Goal: Task Accomplishment & Management: Complete application form

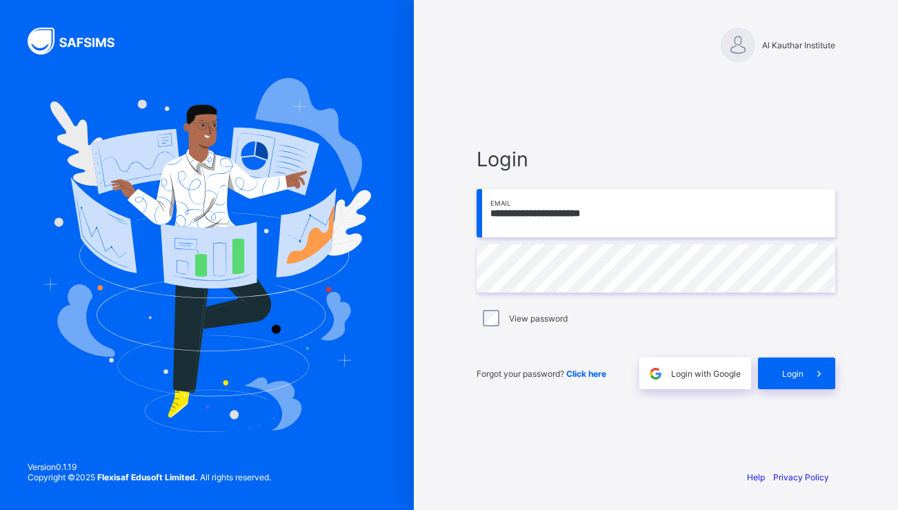
type input "**********"
click at [544, 295] on div "**********" at bounding box center [656, 268] width 359 height 242
click at [457, 289] on div "**********" at bounding box center [656, 255] width 414 height 510
type input "**********"
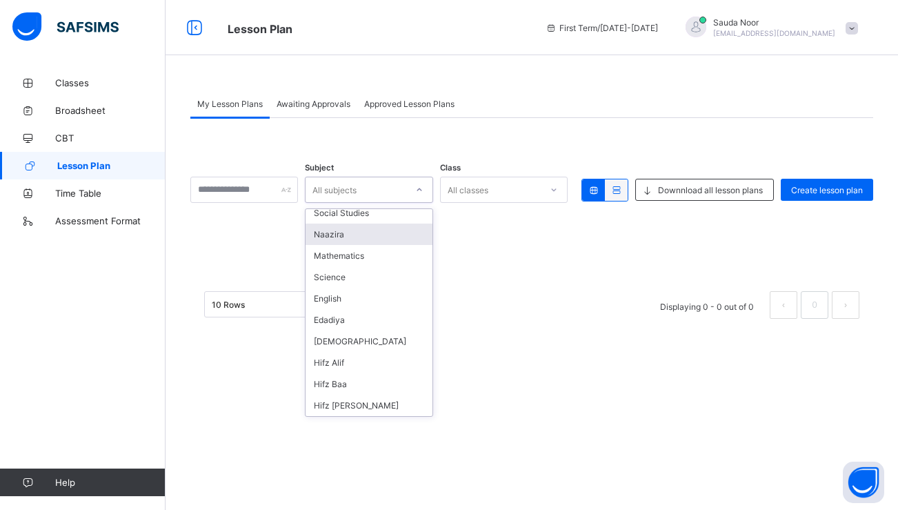
scroll to position [50, 0]
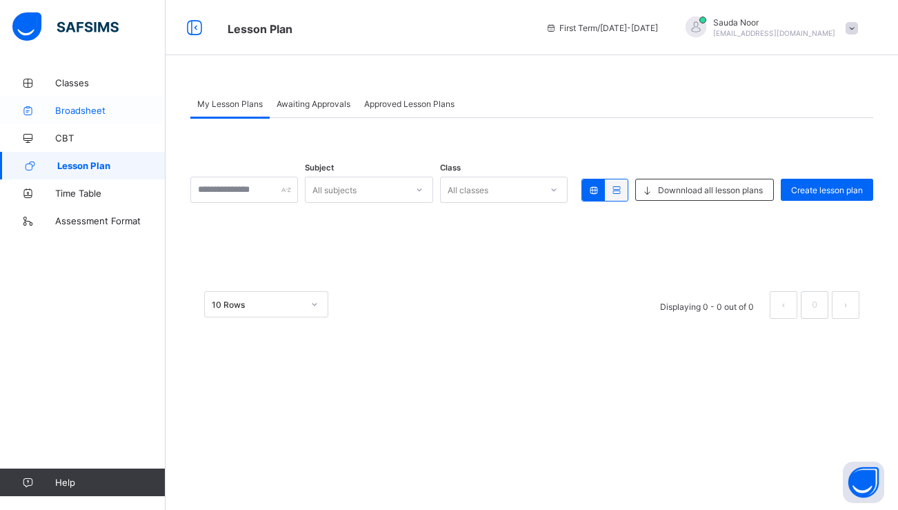
click at [109, 110] on span "Broadsheet" at bounding box center [110, 110] width 110 height 11
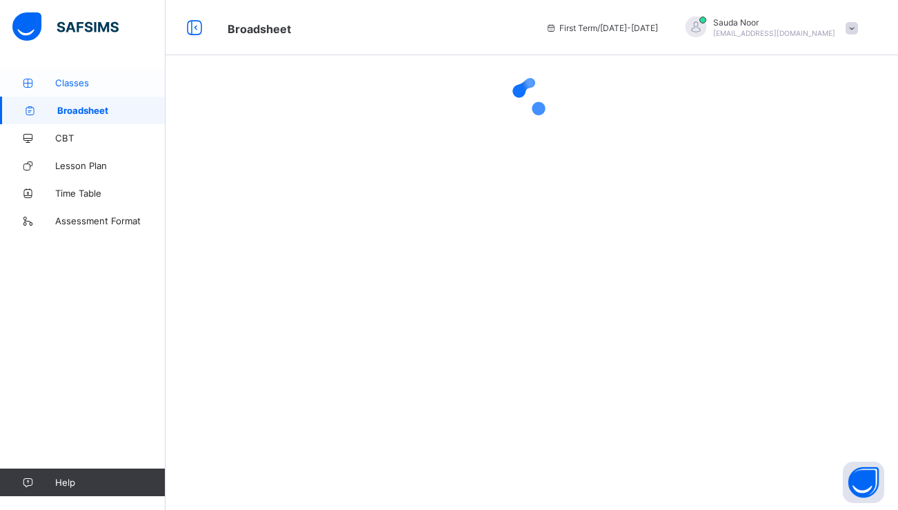
click at [92, 77] on span "Classes" at bounding box center [110, 82] width 110 height 11
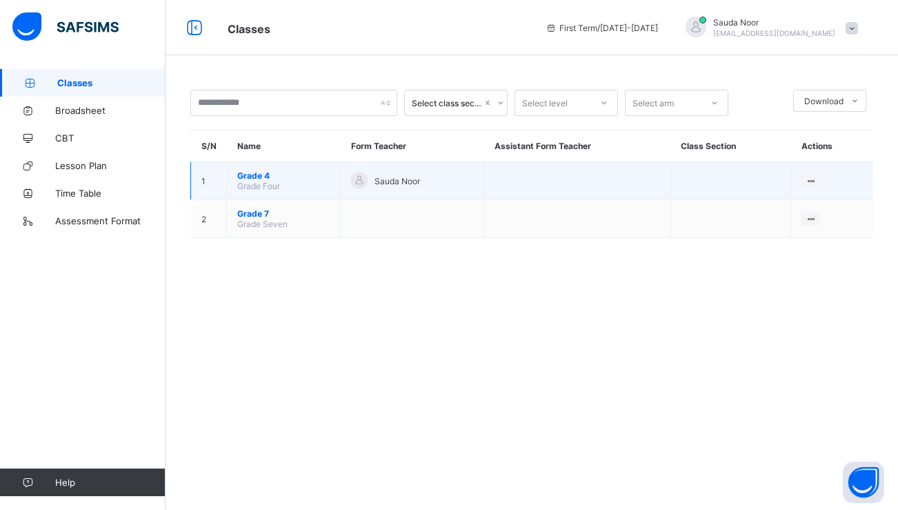
click at [263, 178] on span "Grade 4" at bounding box center [283, 175] width 92 height 10
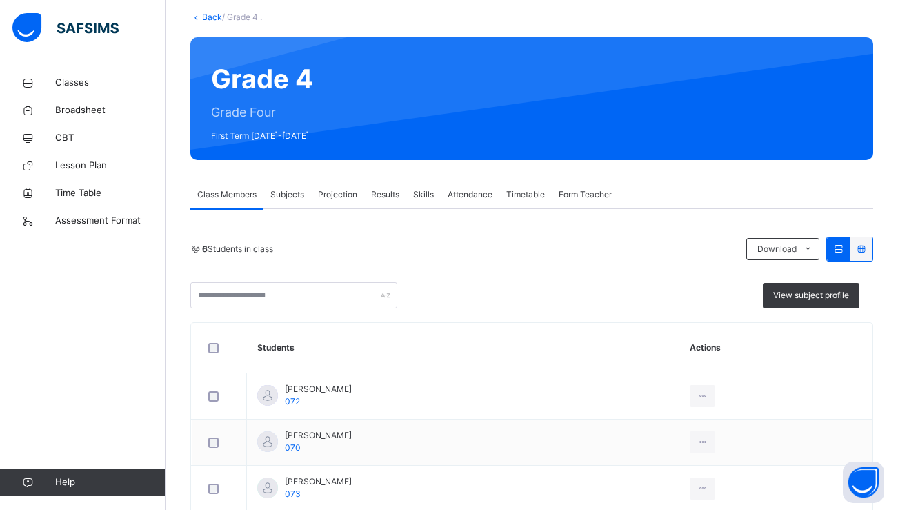
scroll to position [90, 0]
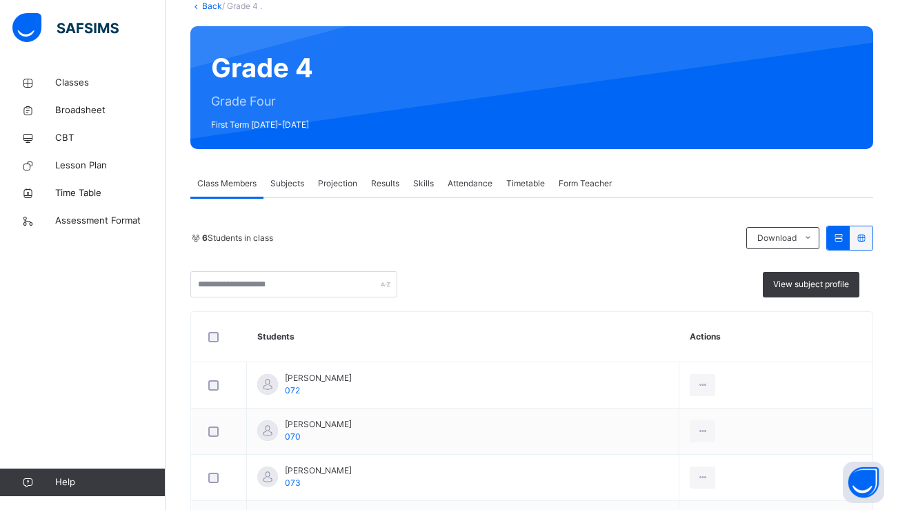
click at [278, 175] on div "Subjects" at bounding box center [287, 184] width 48 height 28
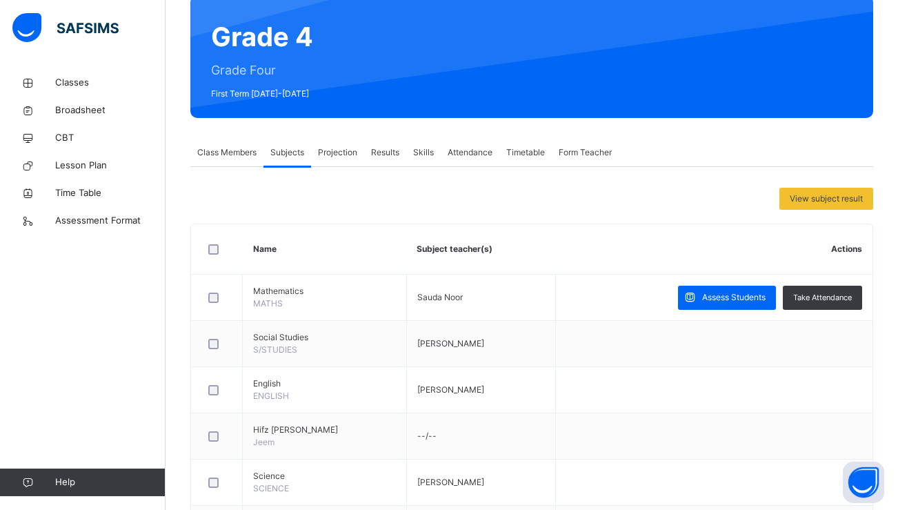
scroll to position [148, 0]
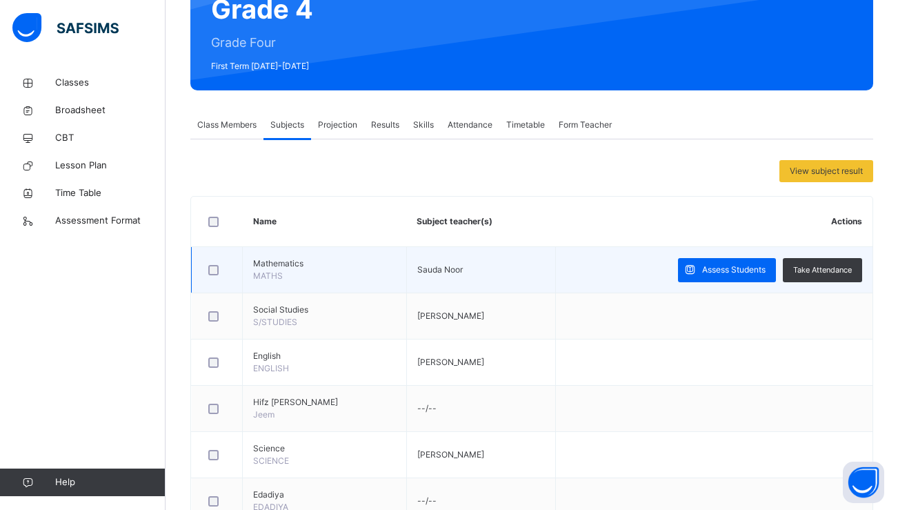
click at [556, 277] on td "Assess Students Take Attendance" at bounding box center [714, 270] width 317 height 46
click at [432, 265] on td "Sauda Noor" at bounding box center [480, 270] width 149 height 46
click at [417, 265] on span "Sauda Noor" at bounding box center [440, 269] width 46 height 10
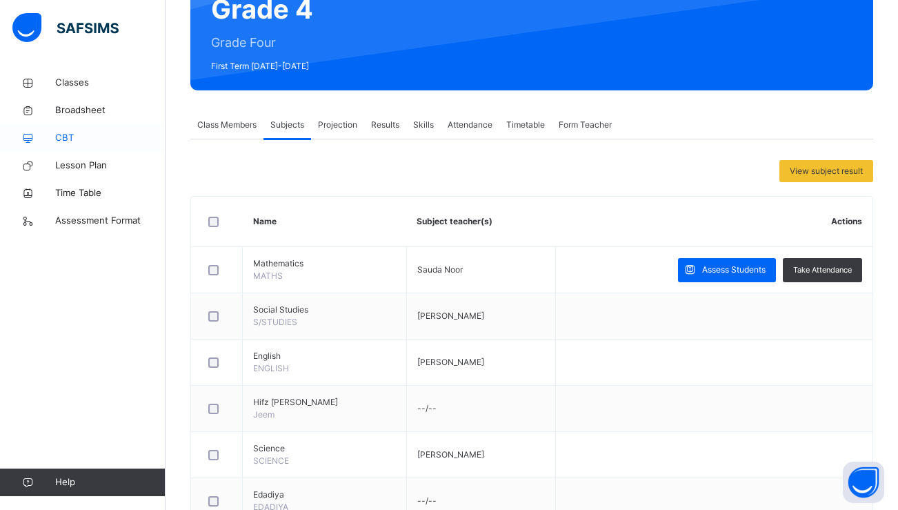
click at [109, 140] on span "CBT" at bounding box center [110, 138] width 110 height 14
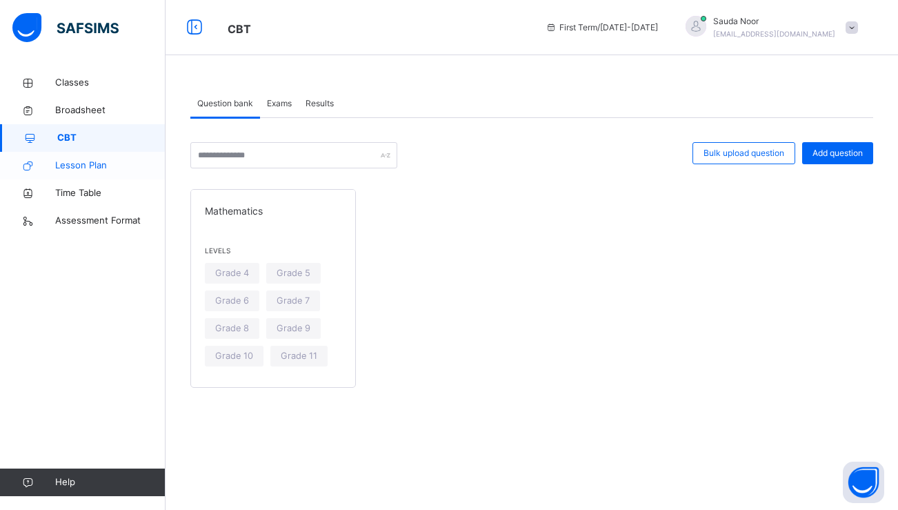
click at [134, 168] on span "Lesson Plan" at bounding box center [110, 166] width 110 height 14
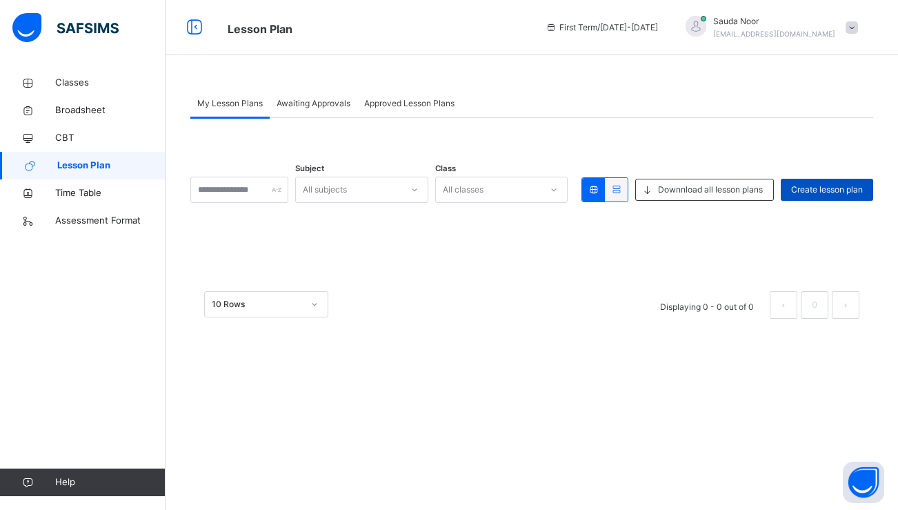
click at [829, 186] on span "Create lesson plan" at bounding box center [827, 189] width 72 height 12
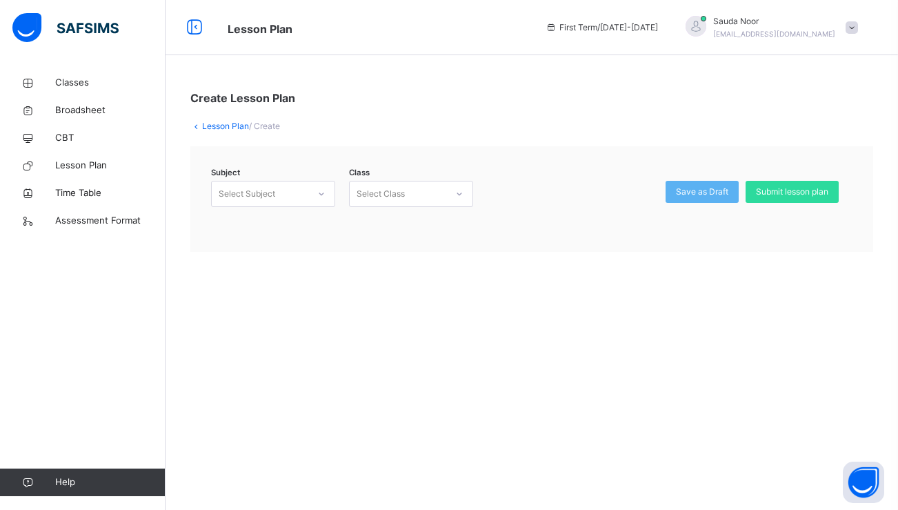
click at [273, 191] on div "Select Subject" at bounding box center [247, 194] width 57 height 26
click at [276, 237] on div "Mathematics (104)" at bounding box center [273, 224] width 124 height 25
click at [286, 231] on div "Mathematics (104)" at bounding box center [273, 224] width 123 height 23
click at [401, 201] on div "Select Class" at bounding box center [381, 194] width 48 height 26
click at [401, 220] on div "Grade Four - ." at bounding box center [411, 224] width 123 height 23
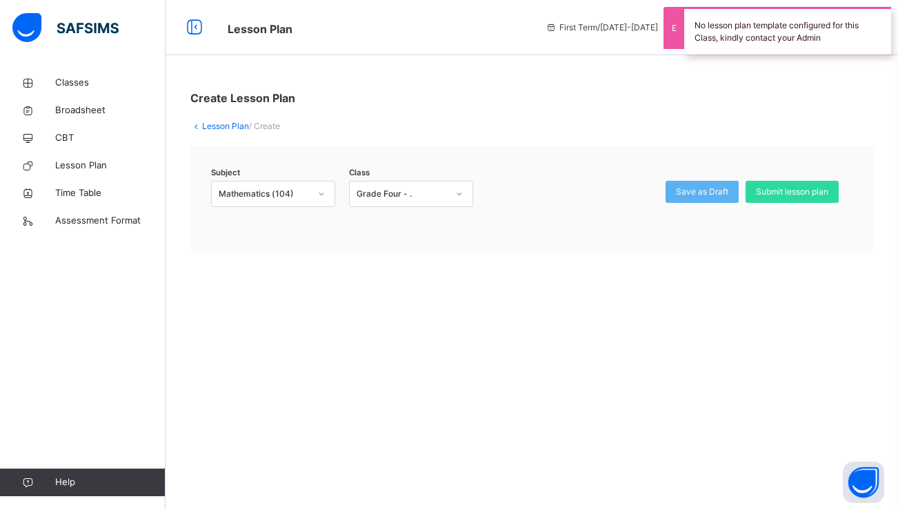
click at [598, 232] on div "Subject Mathematics (104) Class Grade Four - . Save as Draft Submit lesson plan" at bounding box center [531, 199] width 683 height 106
click at [90, 76] on span "Classes" at bounding box center [110, 83] width 110 height 14
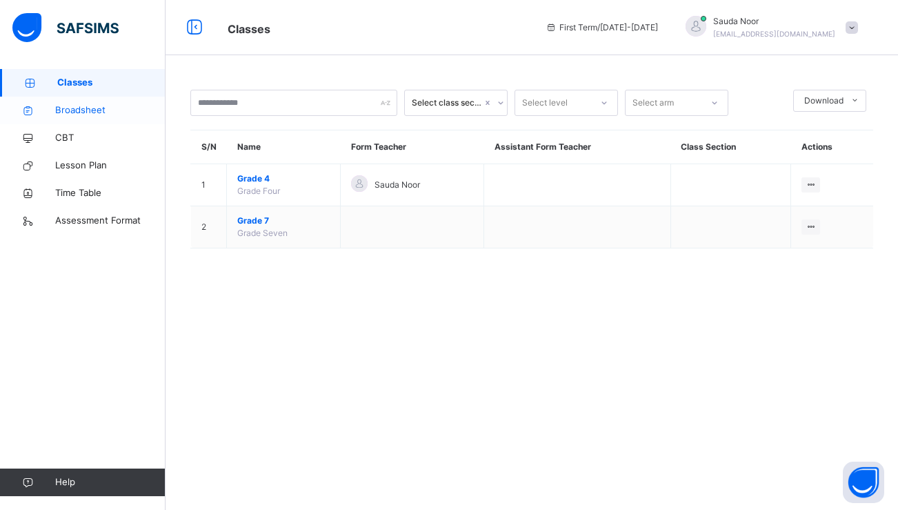
click at [114, 115] on span "Broadsheet" at bounding box center [110, 110] width 110 height 14
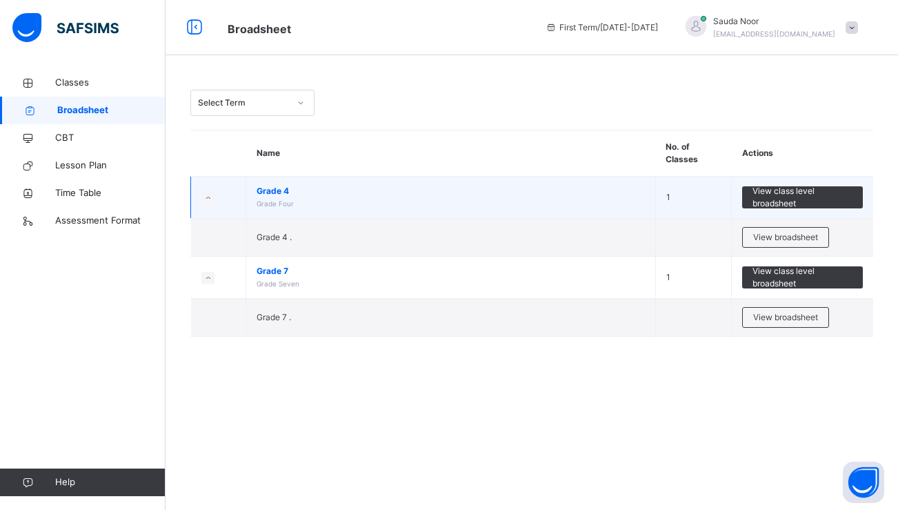
click at [223, 200] on td at bounding box center [218, 198] width 55 height 42
click at [201, 199] on small at bounding box center [207, 198] width 13 height 12
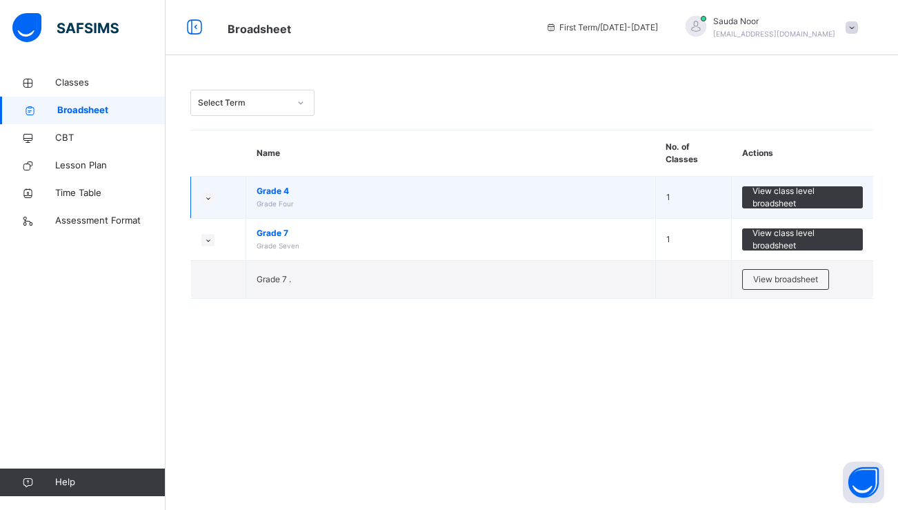
click at [201, 199] on small at bounding box center [207, 198] width 13 height 12
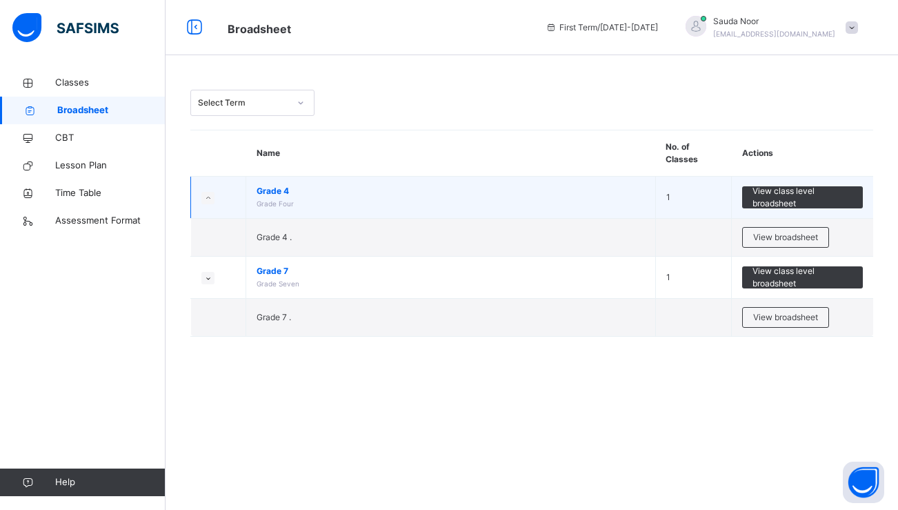
click at [286, 191] on span "Grade 4" at bounding box center [451, 191] width 388 height 12
click at [795, 193] on span "View class level broadsheet" at bounding box center [802, 197] width 100 height 25
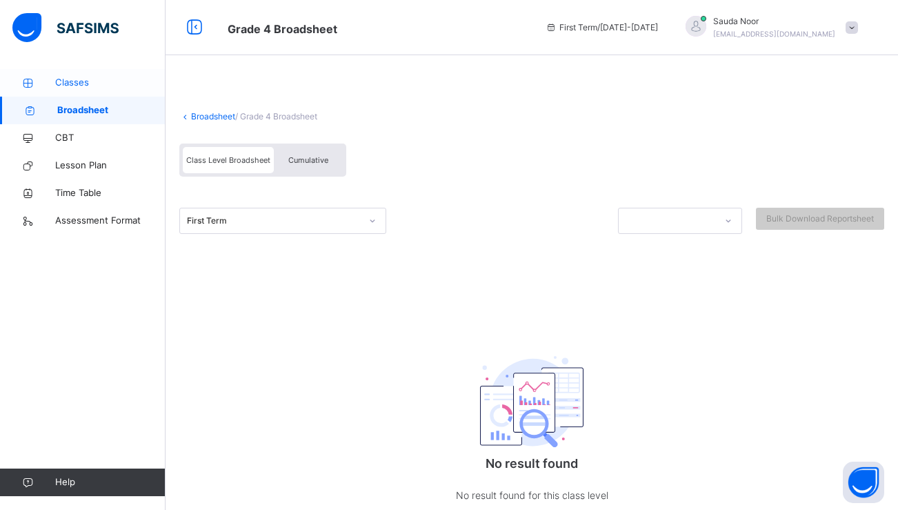
click at [92, 85] on span "Classes" at bounding box center [110, 83] width 110 height 14
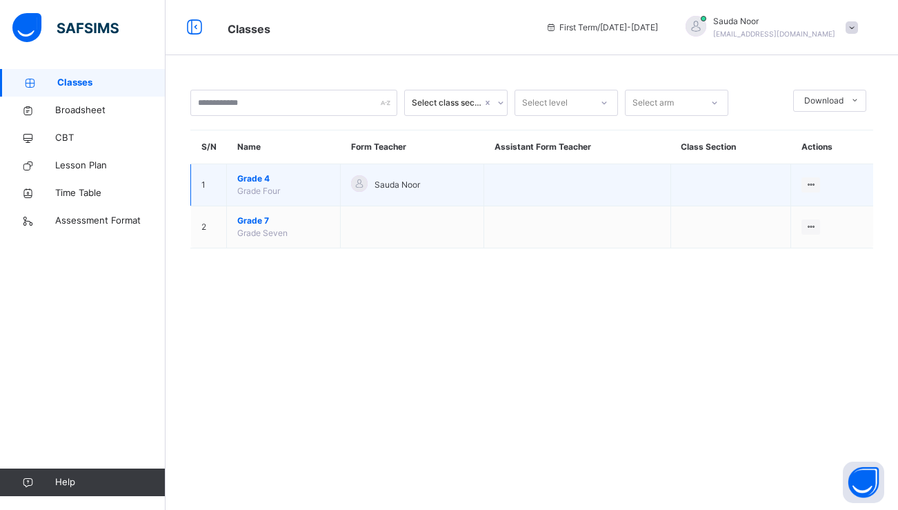
click at [259, 182] on span "Grade 4" at bounding box center [283, 178] width 92 height 12
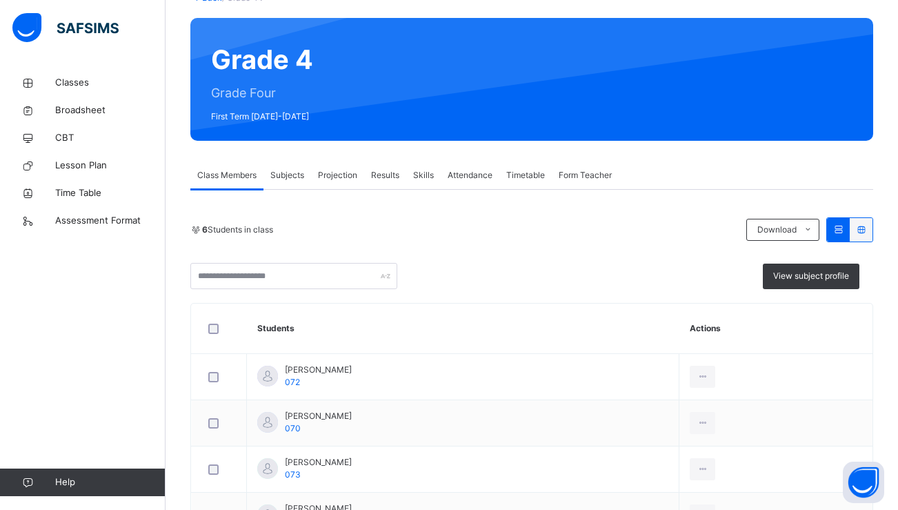
scroll to position [113, 0]
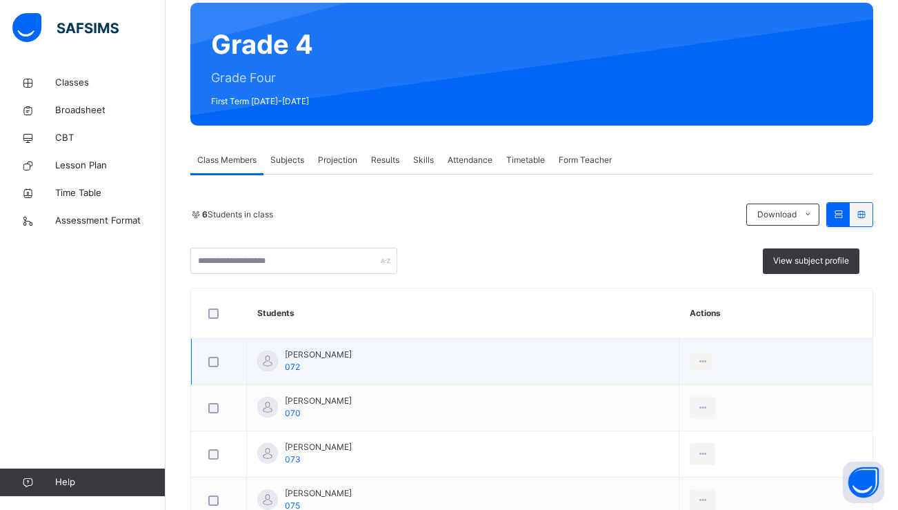
click at [295, 357] on span "Amna Ali" at bounding box center [318, 354] width 67 height 12
click at [697, 366] on icon at bounding box center [703, 361] width 12 height 12
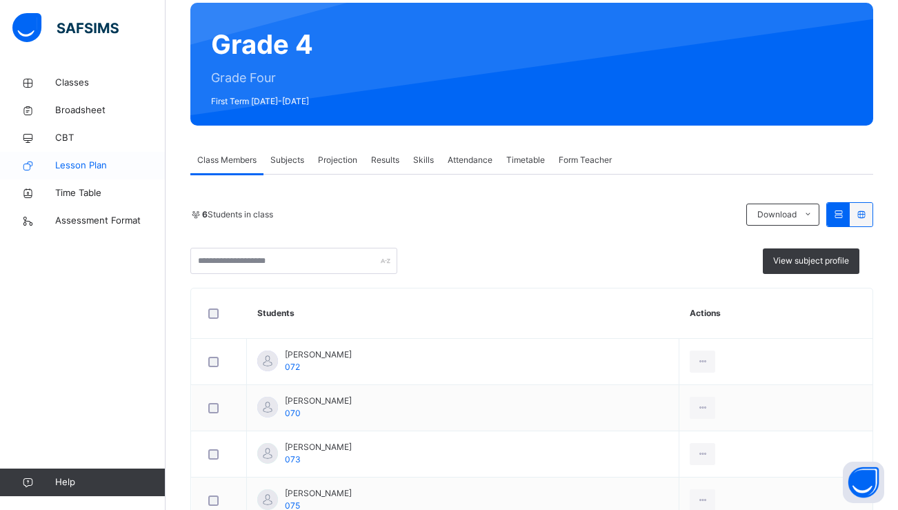
click at [81, 174] on link "Lesson Plan" at bounding box center [83, 166] width 166 height 28
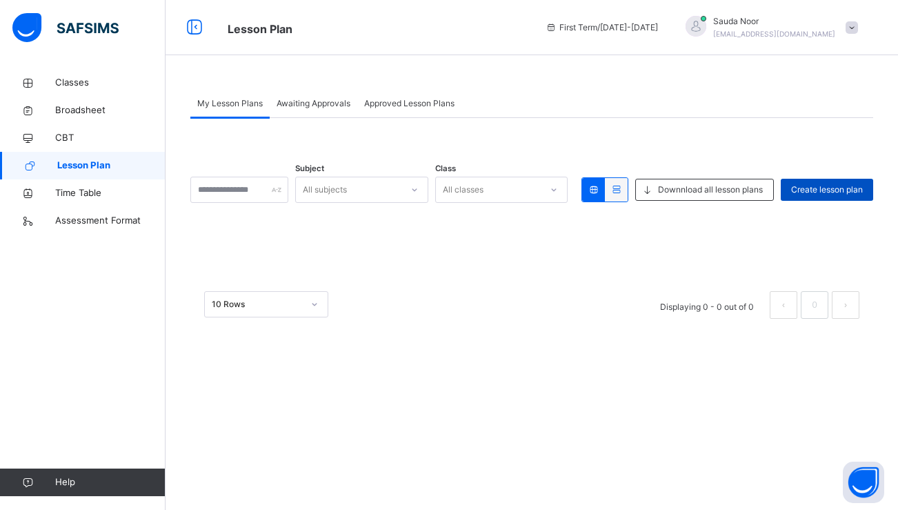
click at [816, 190] on span "Create lesson plan" at bounding box center [827, 189] width 72 height 12
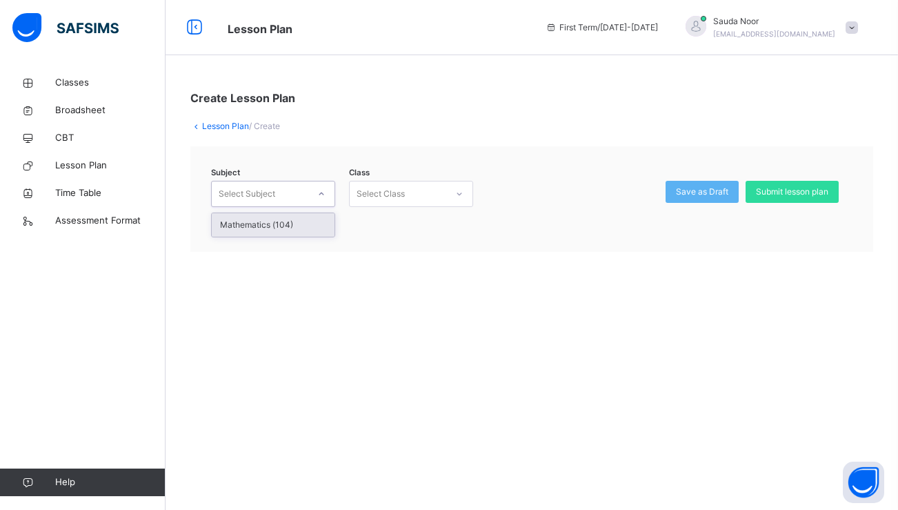
click at [312, 200] on div at bounding box center [321, 194] width 23 height 22
click at [295, 223] on div "Mathematics (104)" at bounding box center [273, 224] width 123 height 23
click at [403, 199] on div "Select Class" at bounding box center [381, 194] width 48 height 26
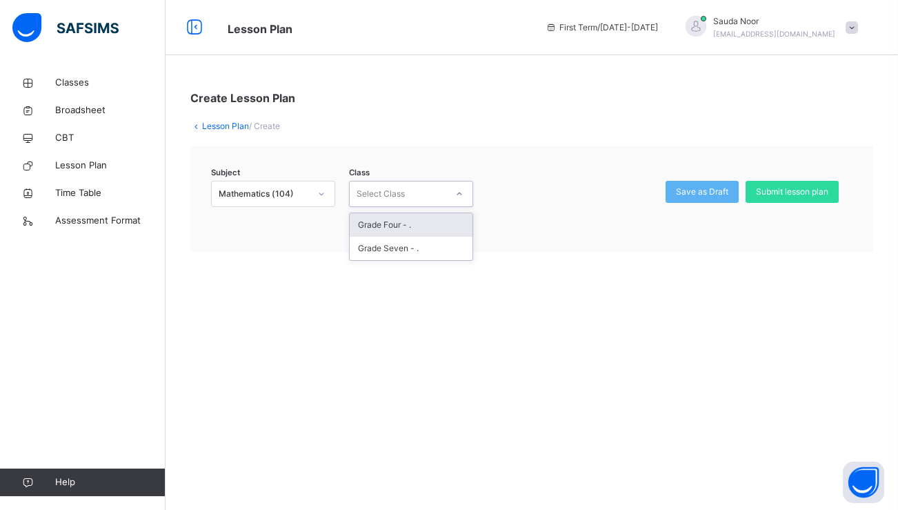
click at [403, 223] on div "Grade Four - ." at bounding box center [411, 224] width 123 height 23
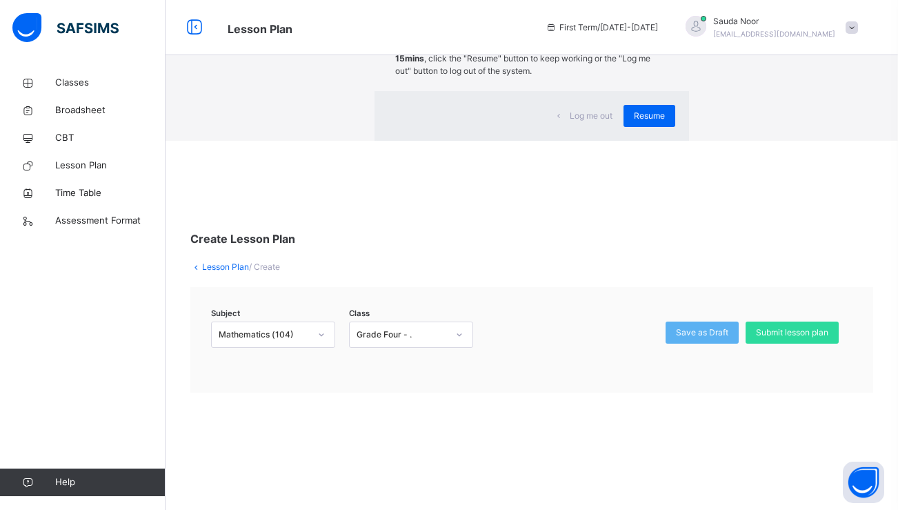
click at [662, 43] on div "×" at bounding box center [668, 28] width 13 height 29
